Goal: Task Accomplishment & Management: Manage account settings

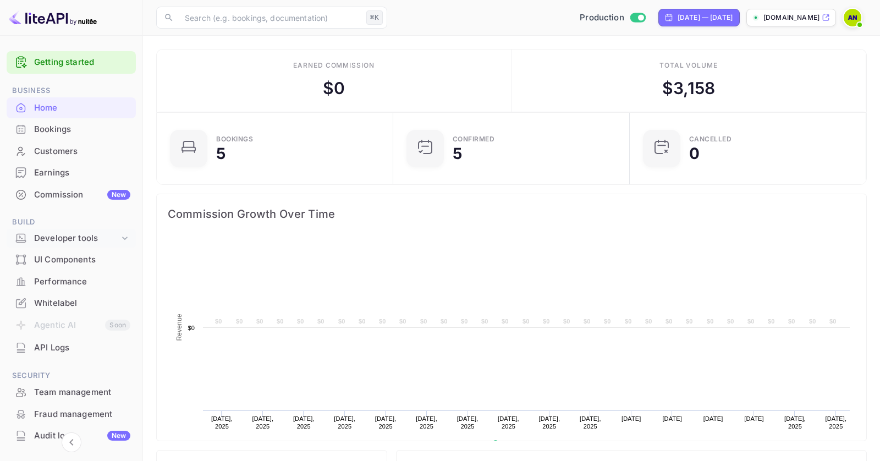
click at [119, 239] on icon at bounding box center [124, 238] width 11 height 11
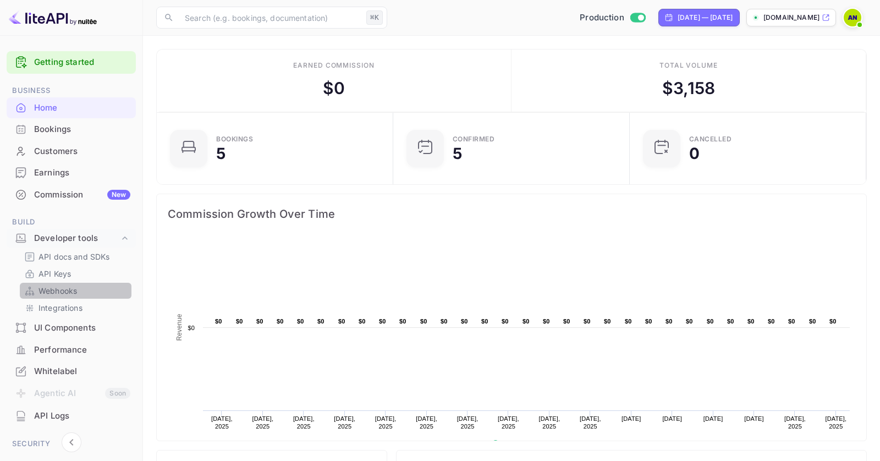
click at [80, 290] on link "Webhooks" at bounding box center [75, 291] width 103 height 12
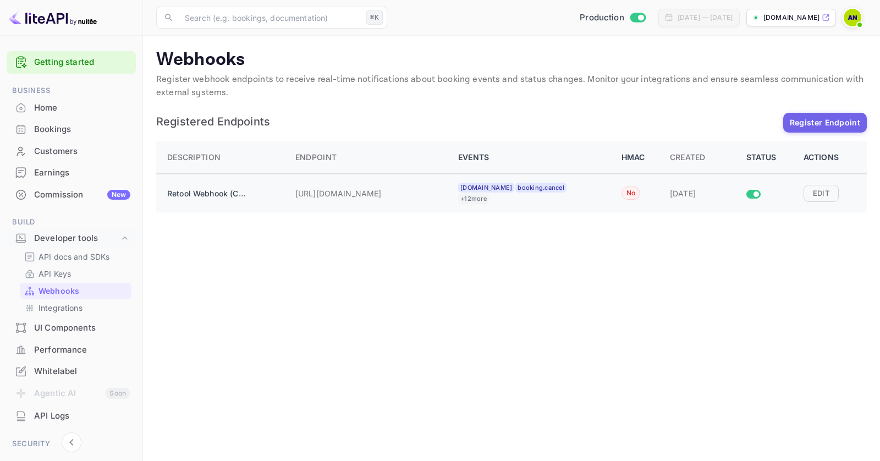
click at [382, 182] on div "[URL][DOMAIN_NAME]" at bounding box center [370, 193] width 150 height 22
click at [819, 195] on button "Edit" at bounding box center [821, 193] width 35 height 17
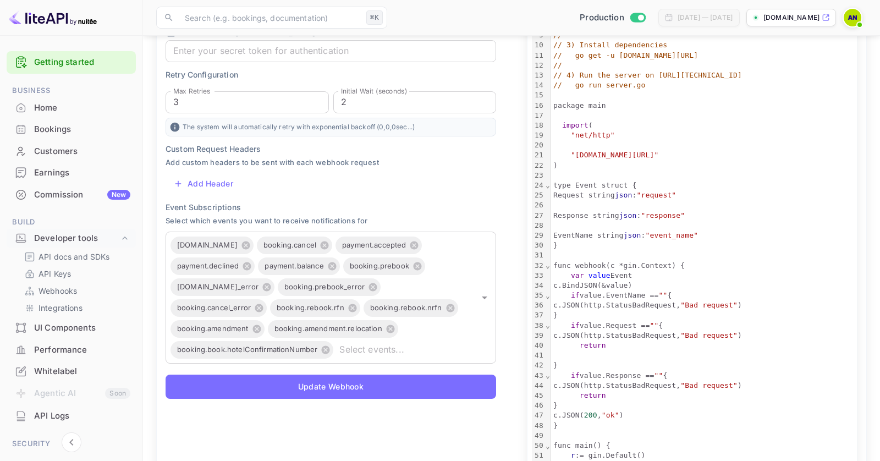
scroll to position [234, 0]
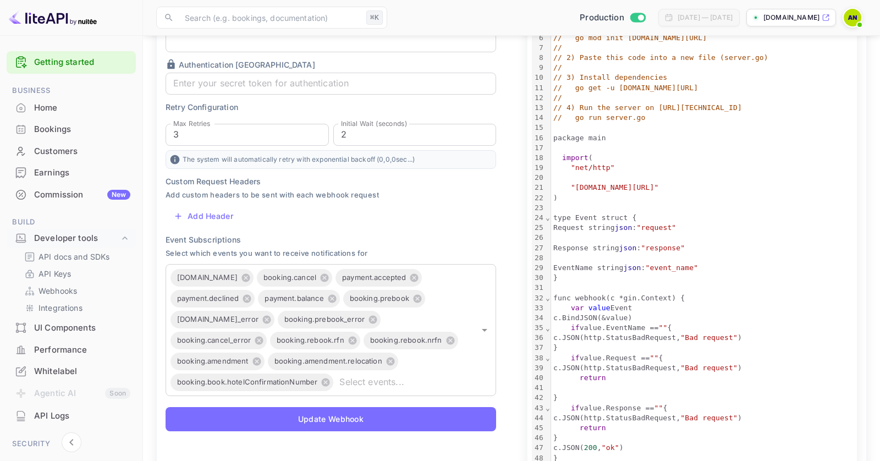
click at [823, 18] on icon at bounding box center [826, 18] width 6 height 6
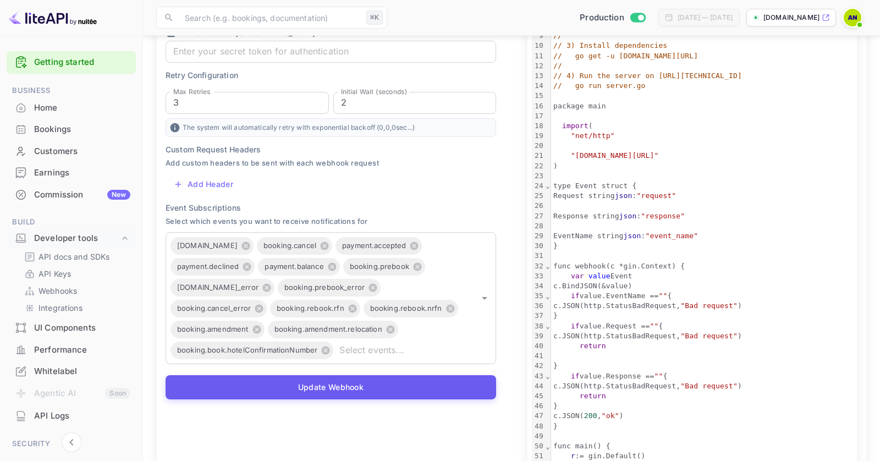
scroll to position [268, 0]
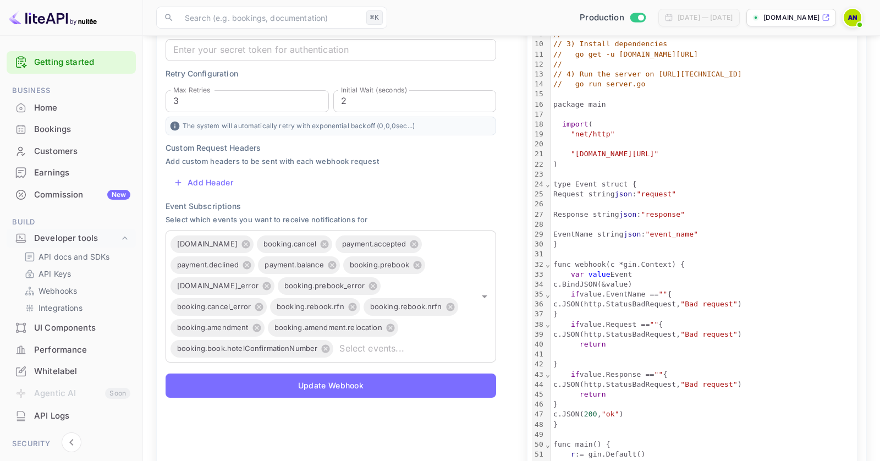
click at [41, 110] on div "Home" at bounding box center [82, 108] width 96 height 13
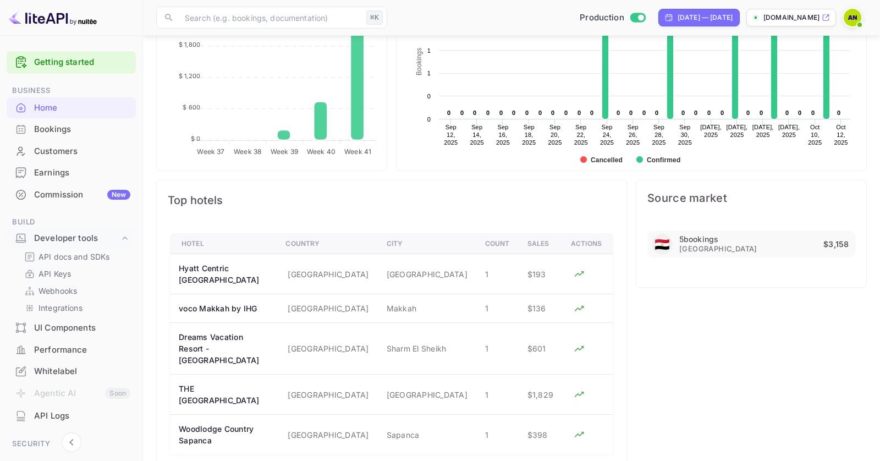
scroll to position [498, 0]
drag, startPoint x: 198, startPoint y: 260, endPoint x: 274, endPoint y: 271, distance: 76.7
click at [274, 271] on th "Hyatt Centric [GEOGRAPHIC_DATA]" at bounding box center [224, 273] width 107 height 40
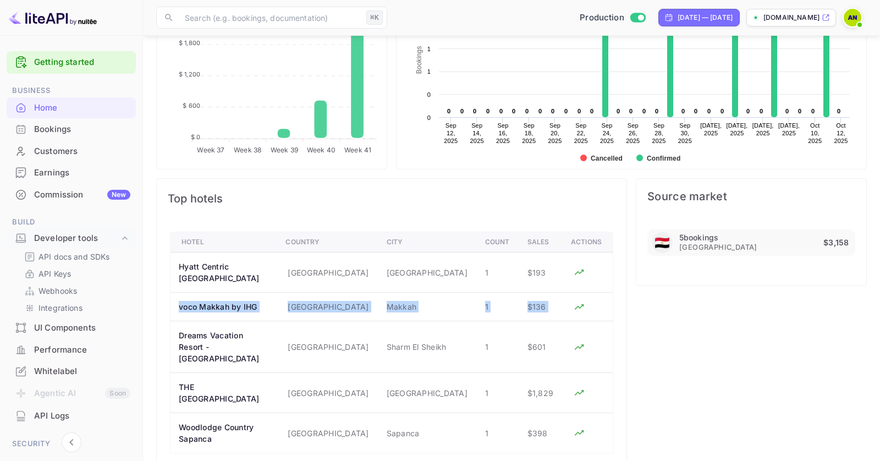
drag, startPoint x: 194, startPoint y: 287, endPoint x: 572, endPoint y: 286, distance: 378.0
click at [572, 293] on tr "voco Makkah by IHG Saudi Arabia Makkah 1 $136" at bounding box center [392, 307] width 443 height 29
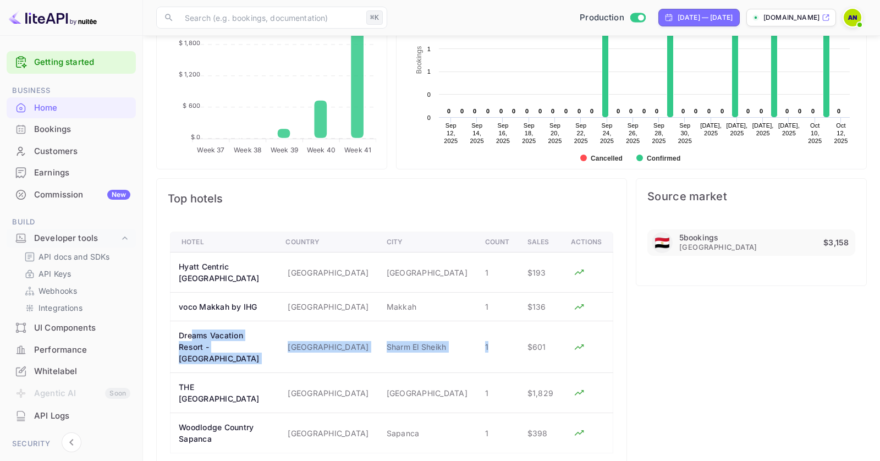
drag, startPoint x: 201, startPoint y: 325, endPoint x: 495, endPoint y: 340, distance: 293.7
click at [495, 340] on tr "Dreams Vacation Resort - [GEOGRAPHIC_DATA] [GEOGRAPHIC_DATA] [GEOGRAPHIC_DATA] …" at bounding box center [392, 347] width 443 height 52
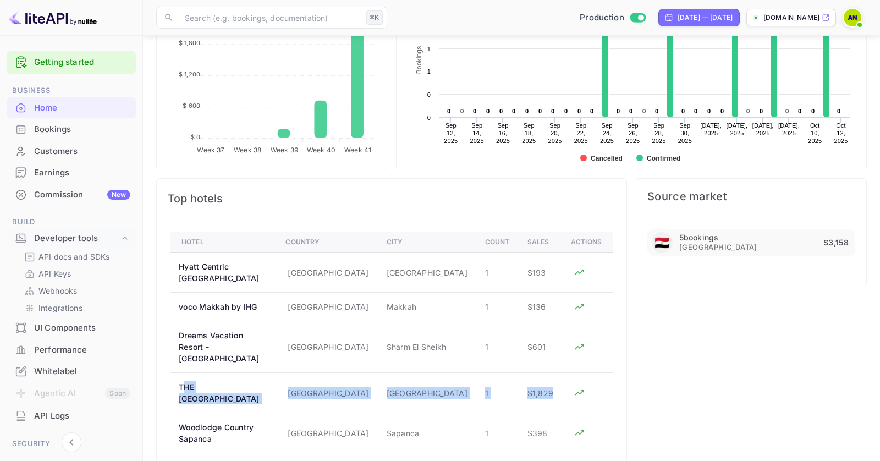
drag, startPoint x: 182, startPoint y: 362, endPoint x: 552, endPoint y: 367, distance: 370.9
click at [552, 373] on tr "THE [GEOGRAPHIC_DATA] [GEOGRAPHIC_DATA] [GEOGRAPHIC_DATA] [GEOGRAPHIC_DATA] 1 $…" at bounding box center [392, 393] width 443 height 40
click at [571, 327] on td "a dense table" at bounding box center [587, 347] width 51 height 52
click at [584, 342] on icon "Analyze hotel markup performance" at bounding box center [579, 347] width 11 height 11
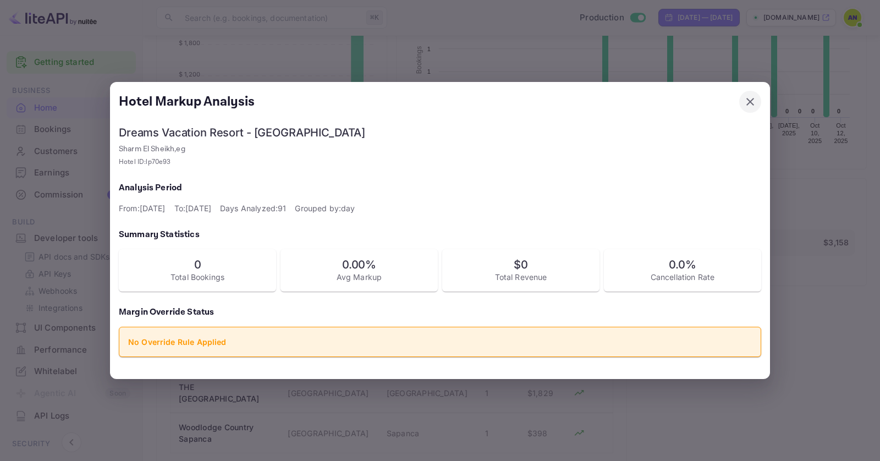
click at [757, 97] on icon "button" at bounding box center [750, 101] width 13 height 13
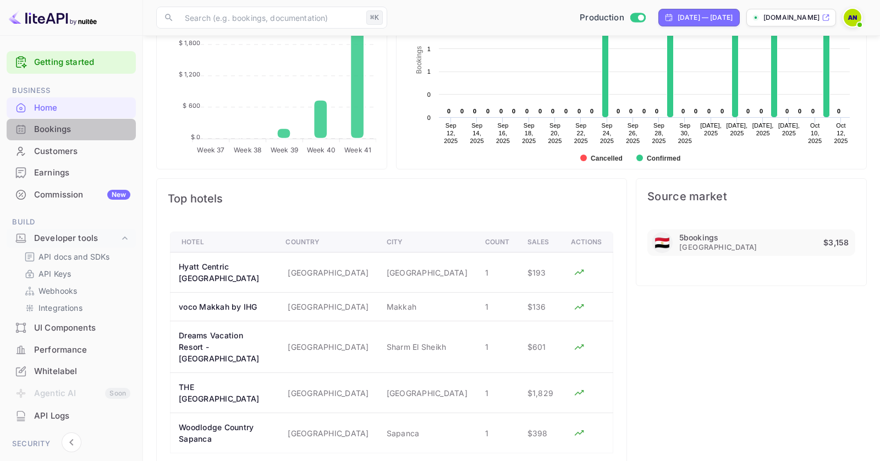
click at [79, 128] on div "Bookings" at bounding box center [82, 129] width 96 height 13
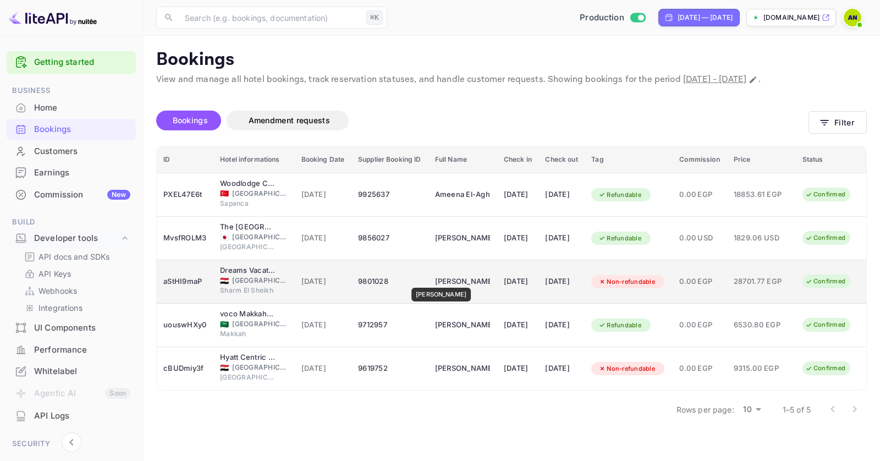
scroll to position [0, 24]
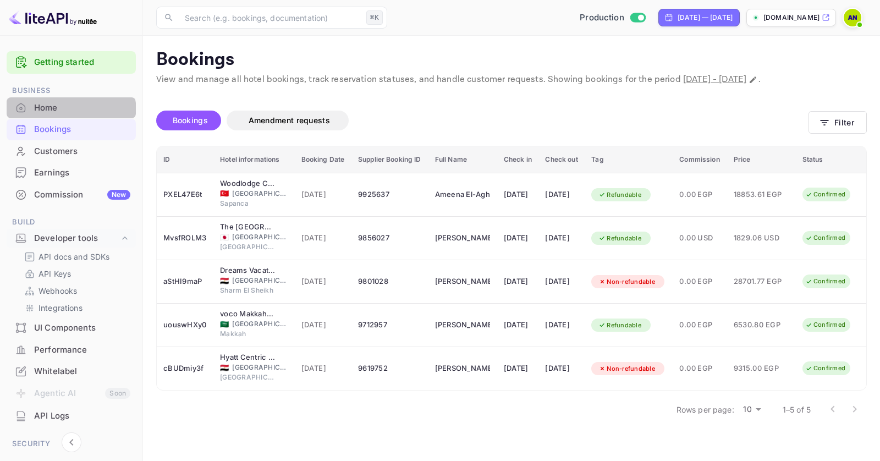
click at [63, 112] on div "Home" at bounding box center [82, 108] width 96 height 13
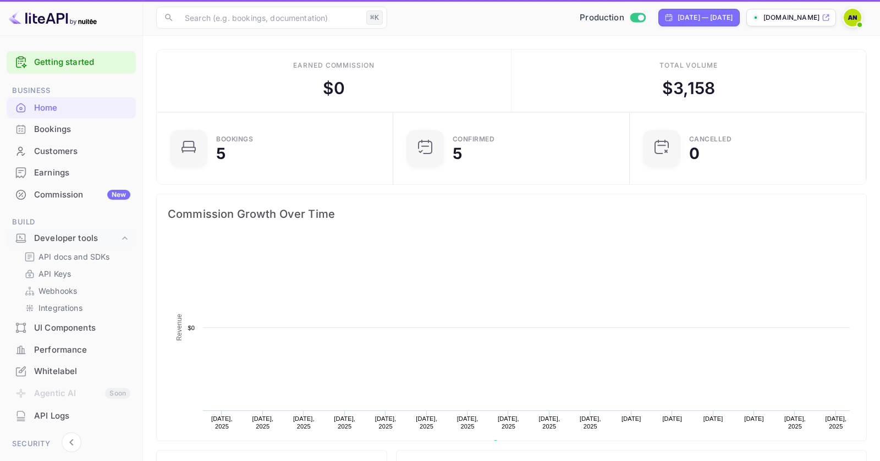
scroll to position [179, 230]
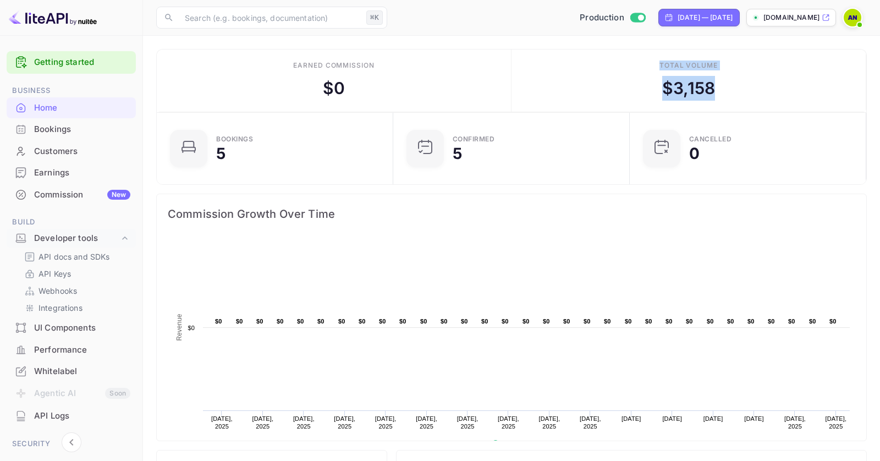
drag, startPoint x: 736, startPoint y: 89, endPoint x: 650, endPoint y: 55, distance: 92.7
click at [650, 55] on div "Total volume $ 3,158" at bounding box center [689, 81] width 355 height 63
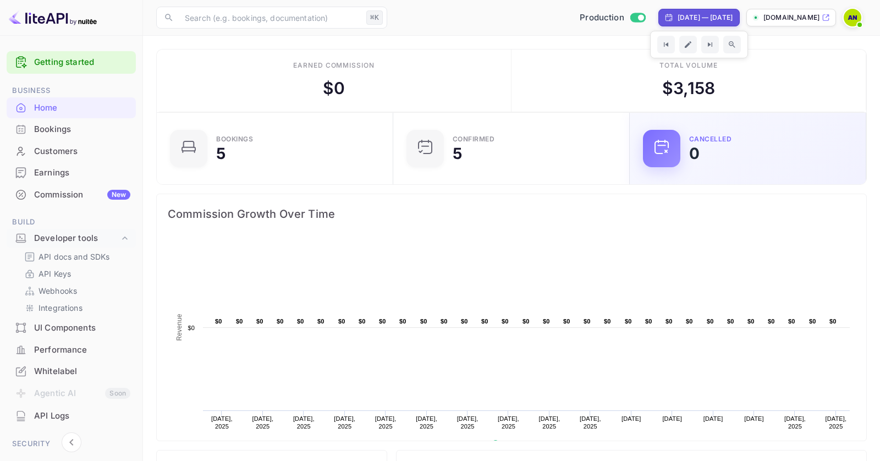
click at [723, 113] on div "CANCELLED 0" at bounding box center [748, 149] width 237 height 72
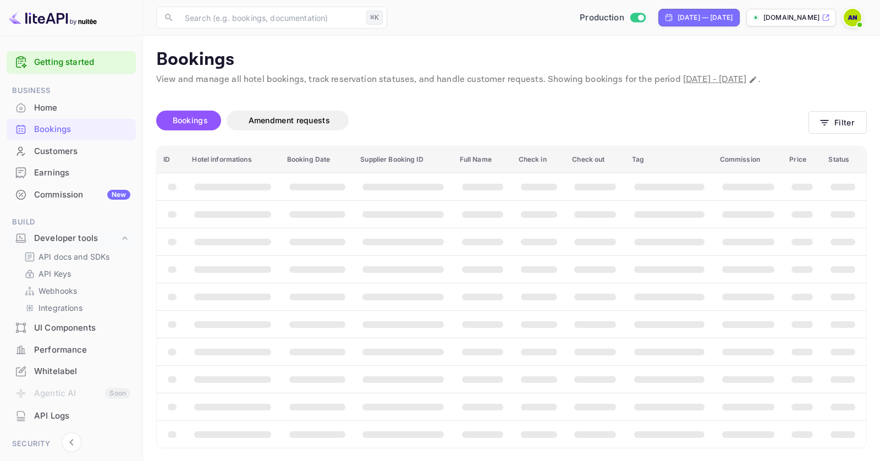
click at [74, 111] on div "Home" at bounding box center [82, 108] width 96 height 13
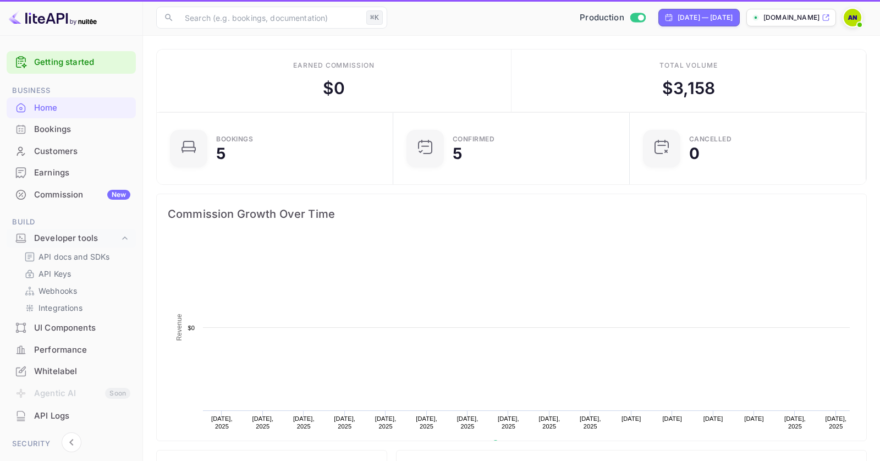
scroll to position [179, 230]
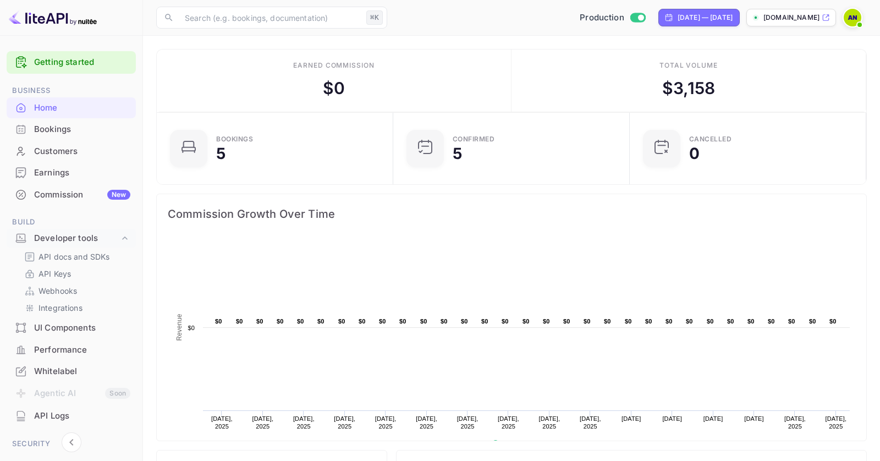
click at [86, 121] on div "Bookings" at bounding box center [71, 129] width 129 height 21
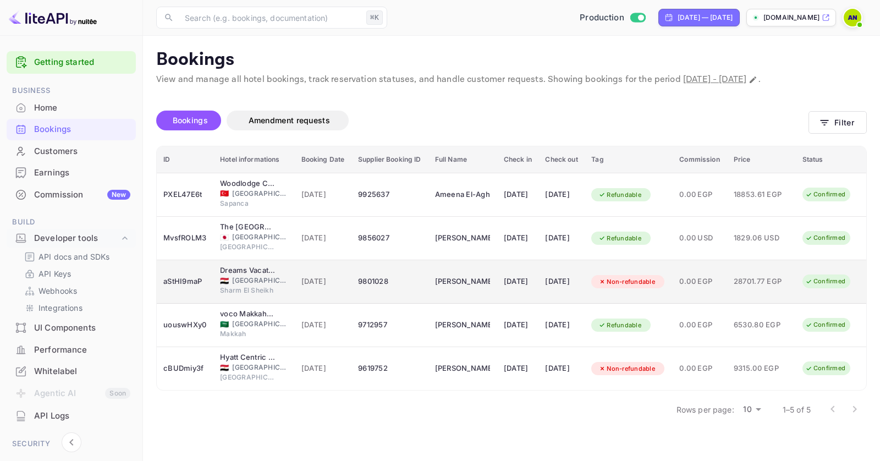
scroll to position [0, 24]
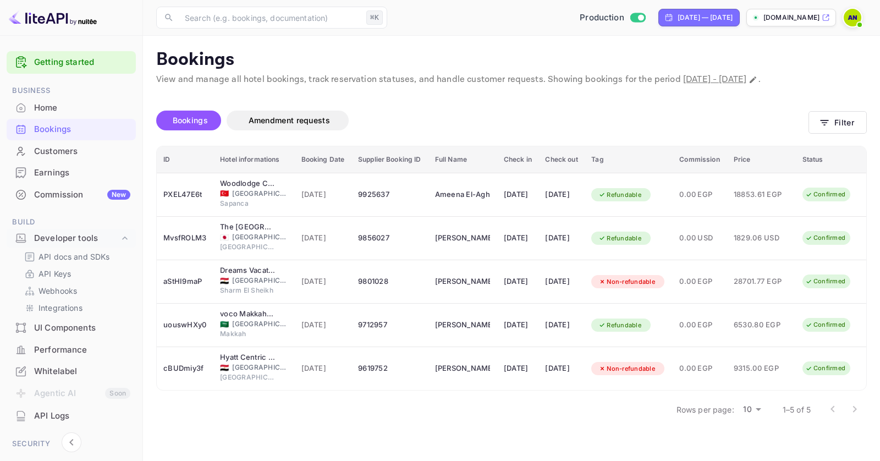
click at [54, 375] on div "Whitelabel" at bounding box center [82, 371] width 96 height 13
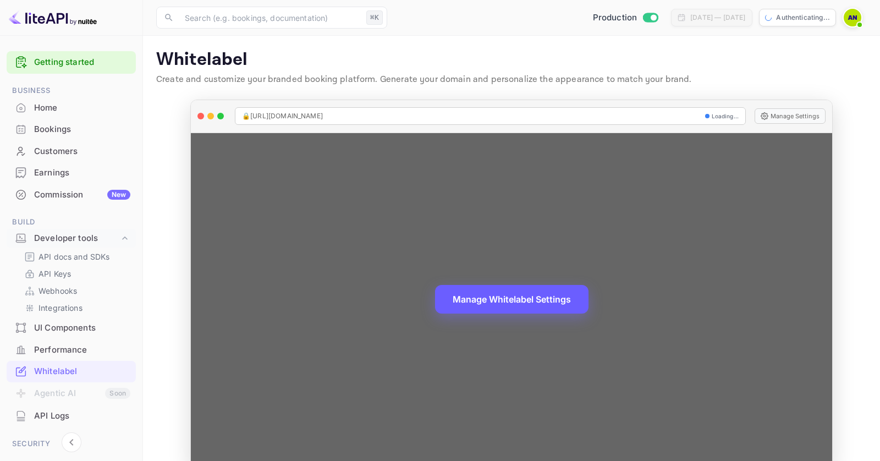
click at [511, 292] on button "Manage Whitelabel Settings" at bounding box center [512, 299] width 154 height 29
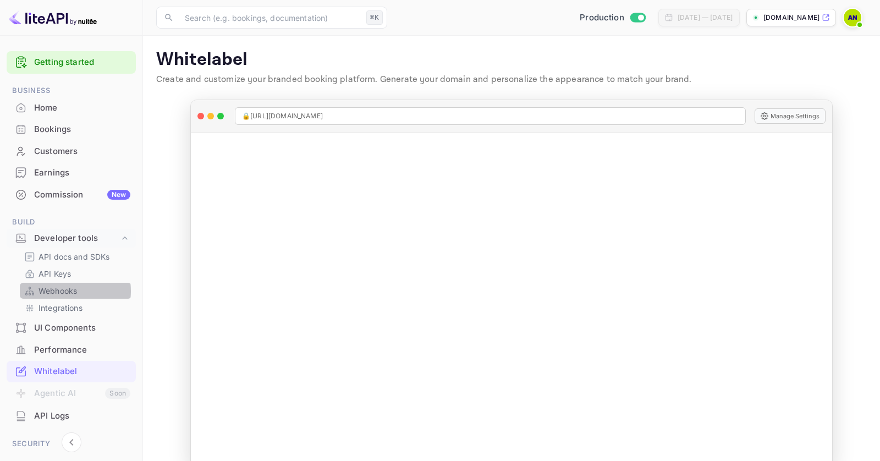
click at [63, 291] on p "Webhooks" at bounding box center [58, 291] width 39 height 12
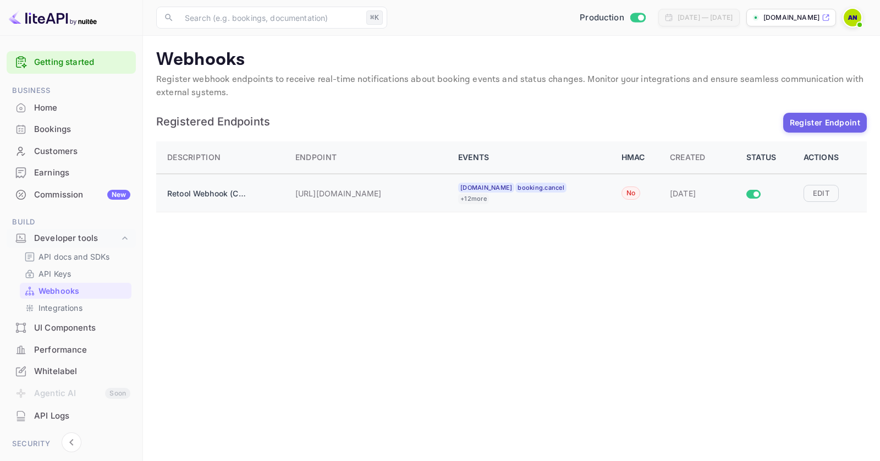
click at [374, 198] on div "[URL][DOMAIN_NAME]" at bounding box center [370, 193] width 150 height 22
click at [826, 193] on button "Edit" at bounding box center [821, 193] width 35 height 17
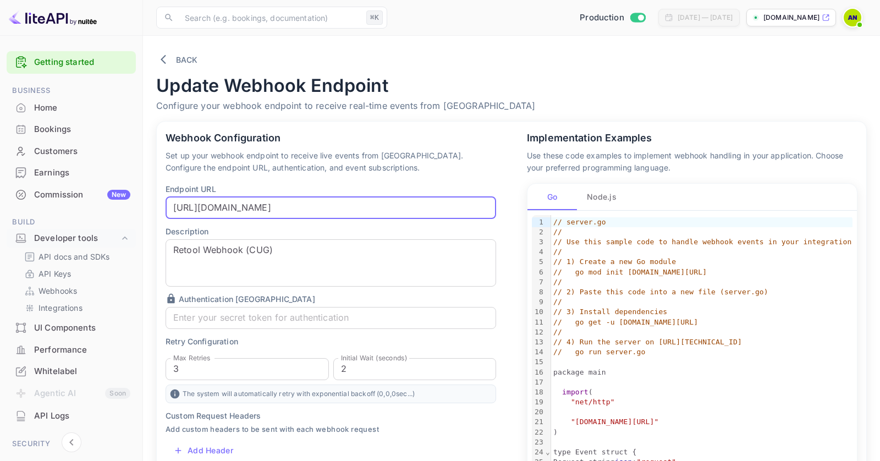
drag, startPoint x: 325, startPoint y: 210, endPoint x: 403, endPoint y: 211, distance: 78.2
click at [403, 211] on input "[URL][DOMAIN_NAME]" at bounding box center [331, 208] width 331 height 22
click at [391, 209] on input "[URL][DOMAIN_NAME]" at bounding box center [331, 208] width 331 height 22
paste input "curl -X POST --url "[URL][DOMAIN_NAME]" -H 'Content-Type: application/json'"
type input "curl -X POST --url "[URL][DOMAIN_NAME]" -H 'Content-Type: application/json'"
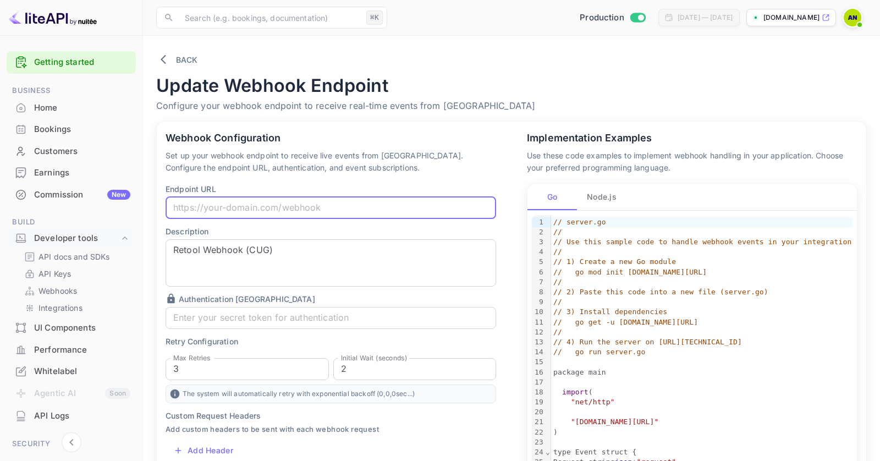
paste input "[URL][DOMAIN_NAME]"
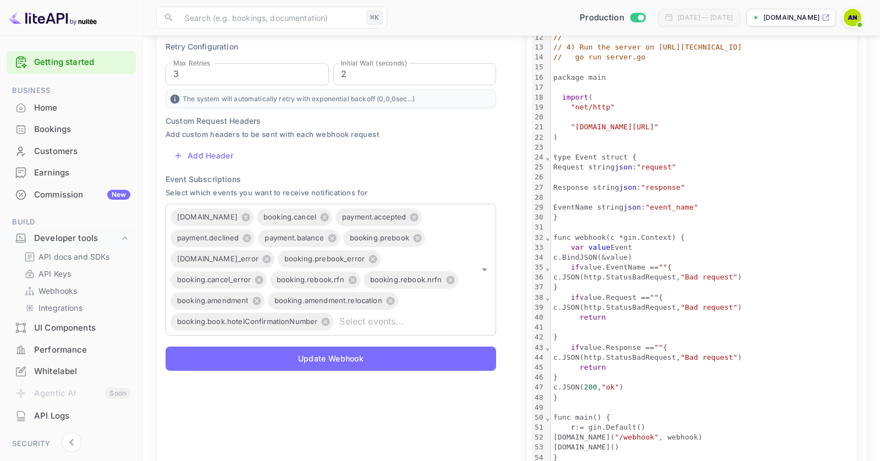
scroll to position [305, 0]
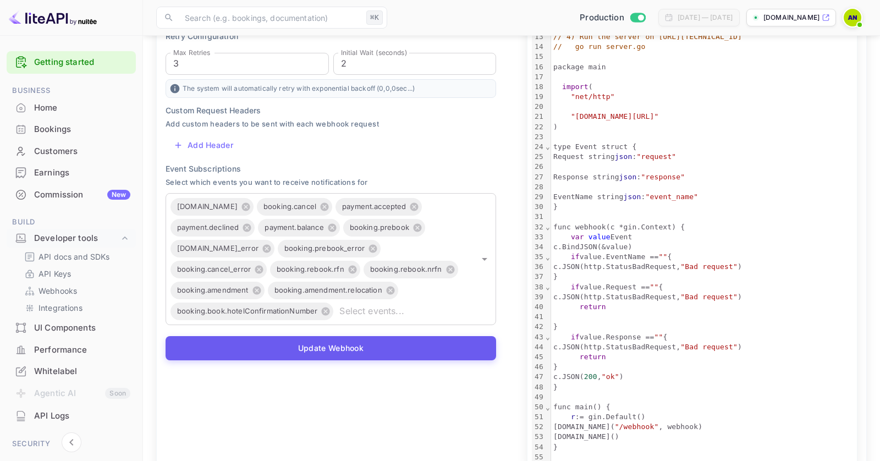
type input "[URL][DOMAIN_NAME]"
click at [358, 346] on button "Update Webhook" at bounding box center [331, 348] width 331 height 24
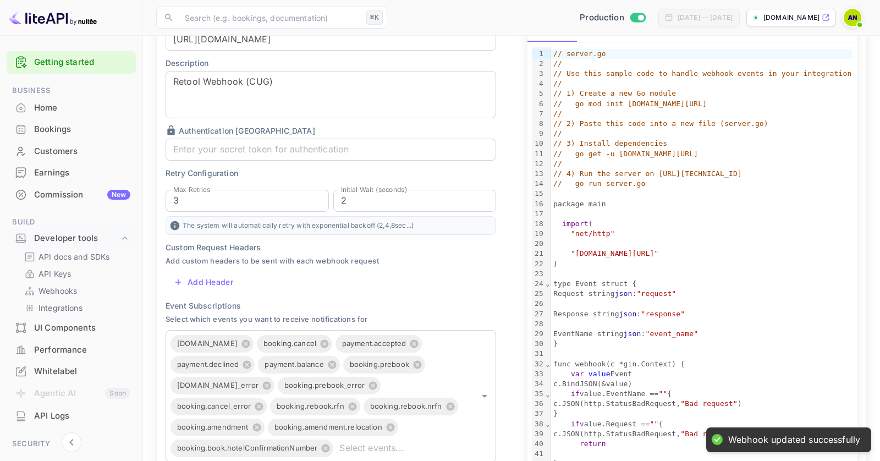
scroll to position [0, 0]
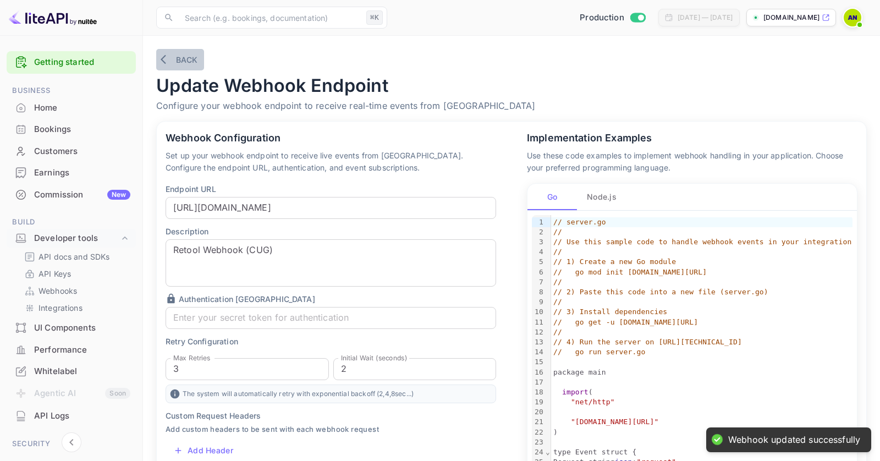
click at [176, 59] on button "Back" at bounding box center [180, 59] width 48 height 21
